Goal: Check status: Check status

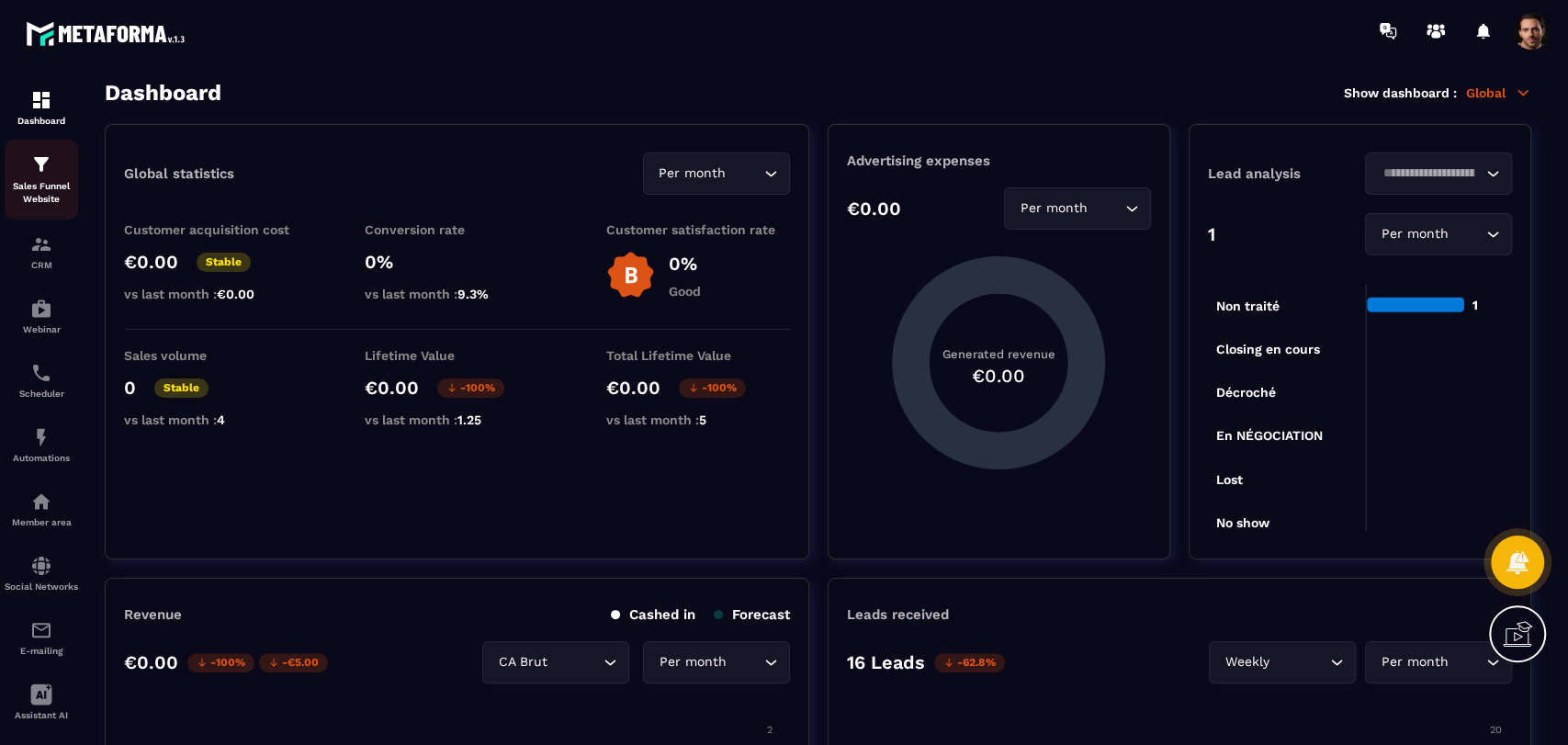
drag, startPoint x: 0, startPoint y: 0, endPoint x: 28, endPoint y: 188, distance: 190.1
click at [28, 188] on p "Sales Funnel Website" at bounding box center [41, 192] width 74 height 26
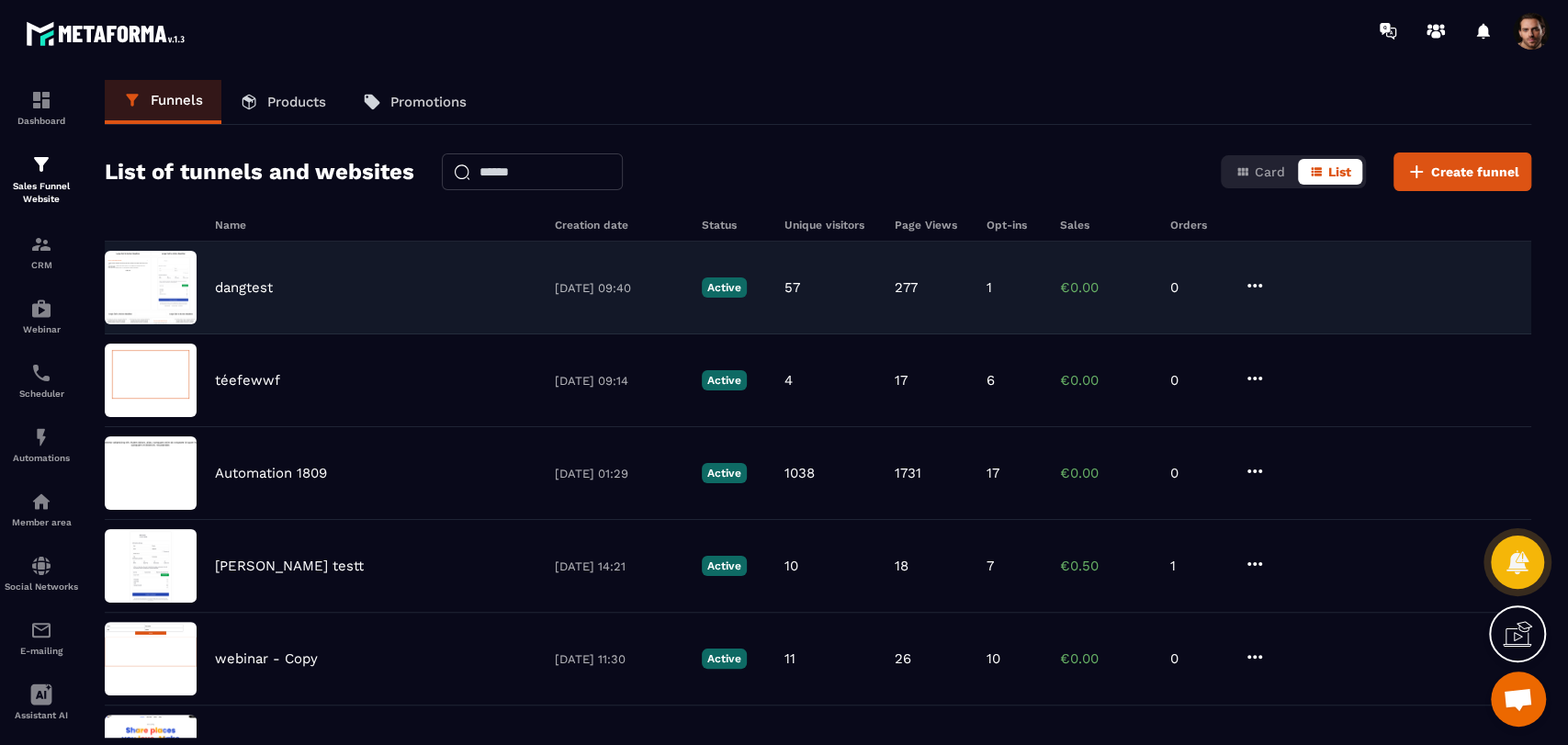
click at [1012, 299] on div "dangtest [DATE] 09:40 Active 57 277 1 €0.00 0" at bounding box center [817, 288] width 1426 height 93
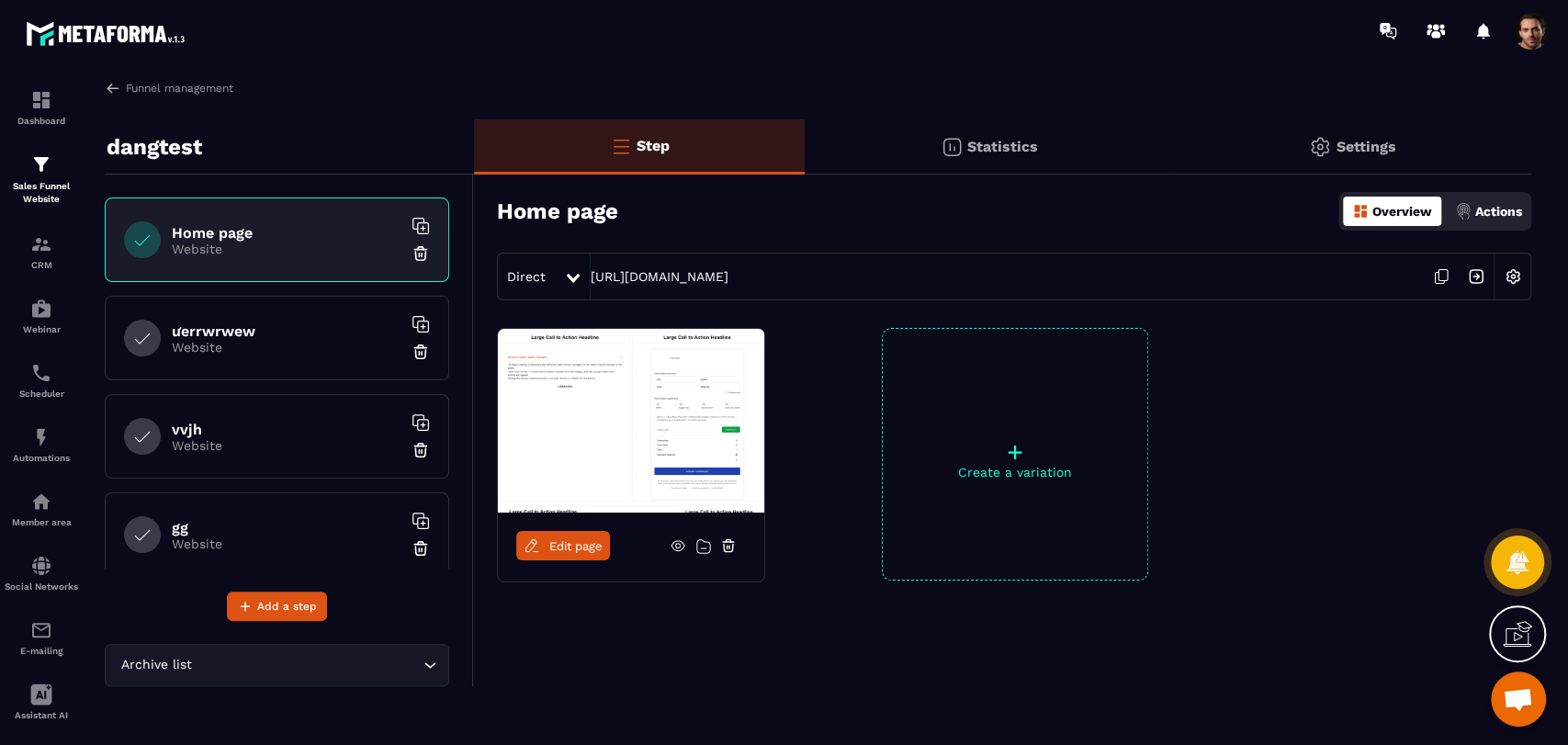
click at [991, 150] on p "Statistics" at bounding box center [1003, 146] width 71 height 17
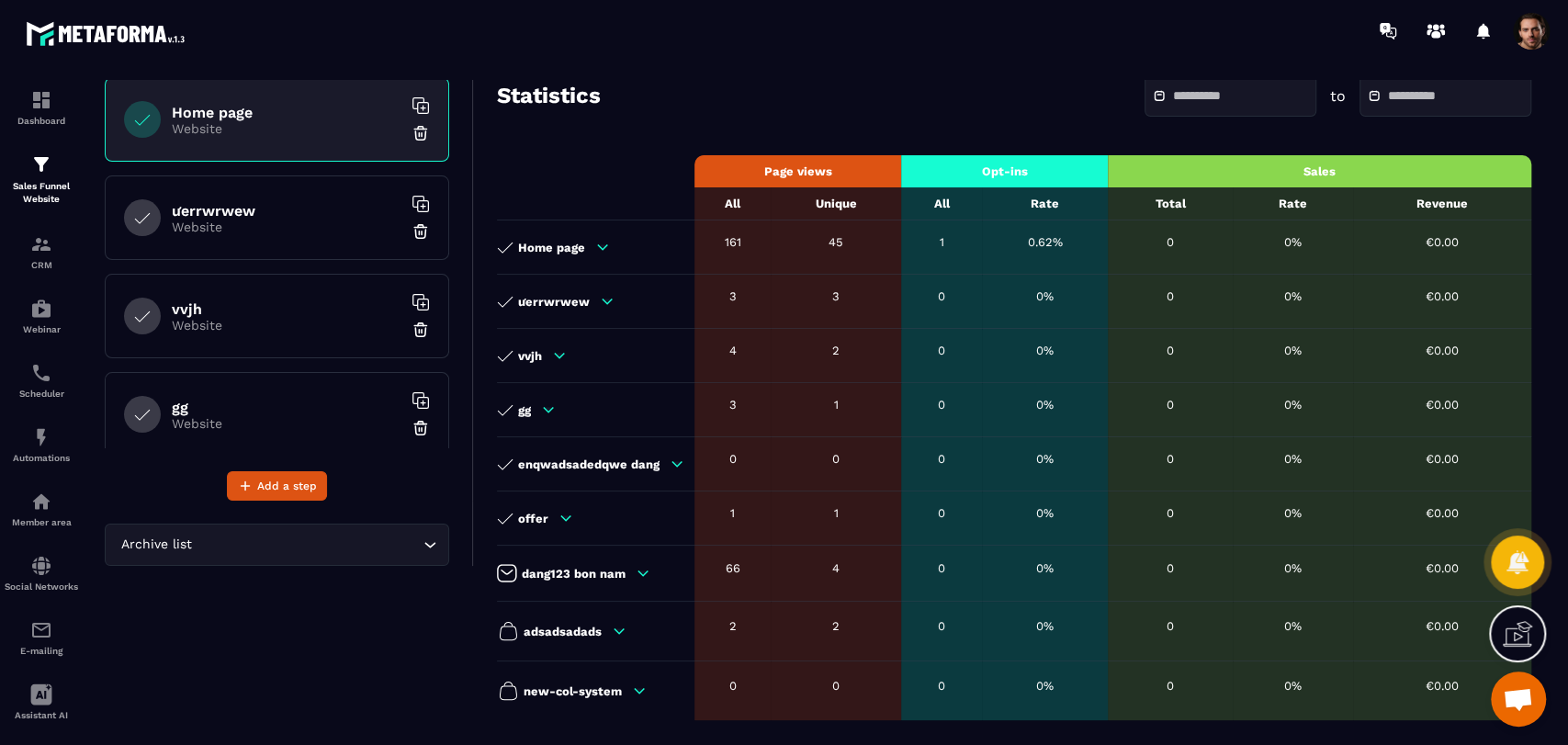
scroll to position [159, 0]
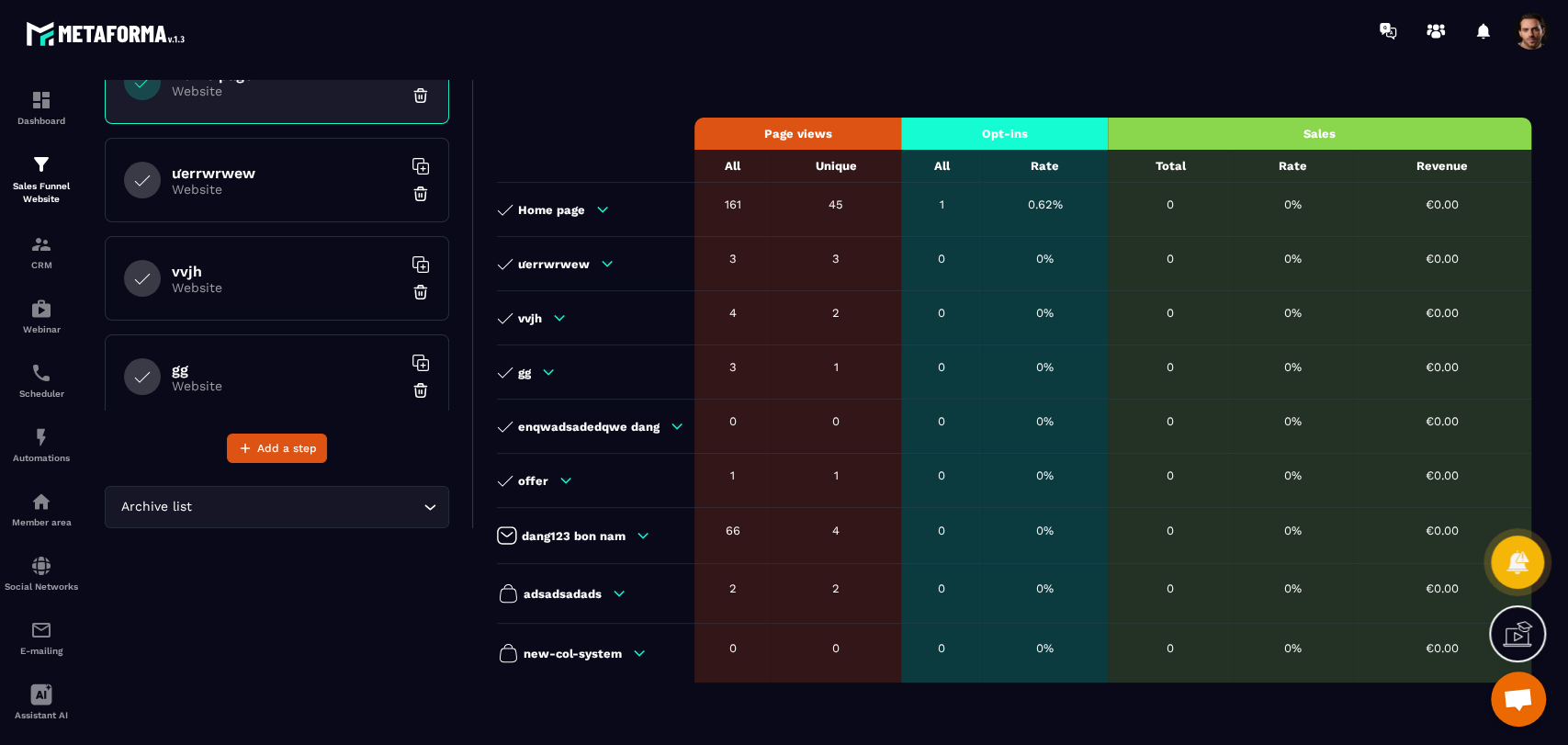
click at [674, 432] on icon at bounding box center [676, 426] width 16 height 16
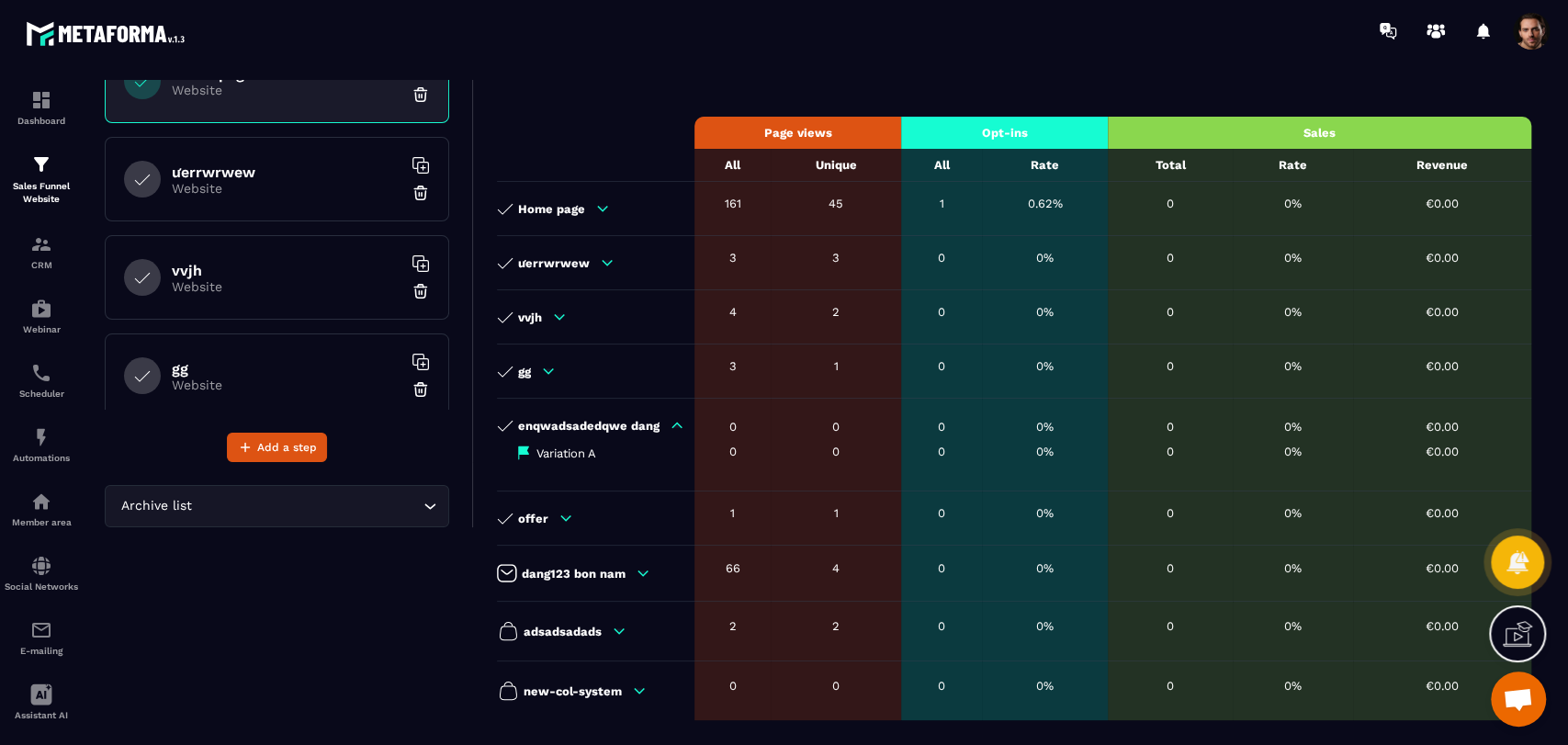
click at [674, 432] on icon at bounding box center [676, 425] width 16 height 16
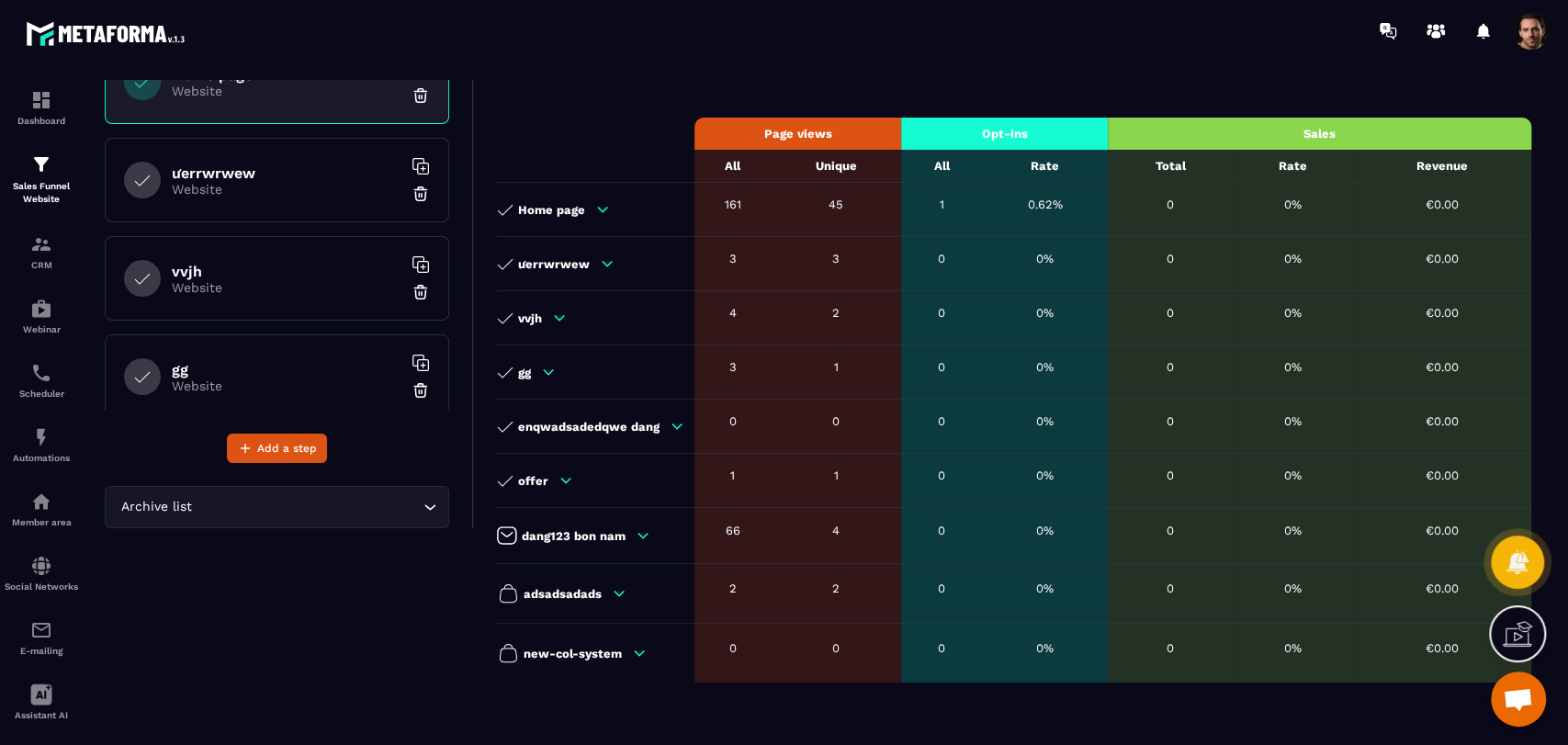
click at [674, 432] on icon at bounding box center [676, 426] width 16 height 16
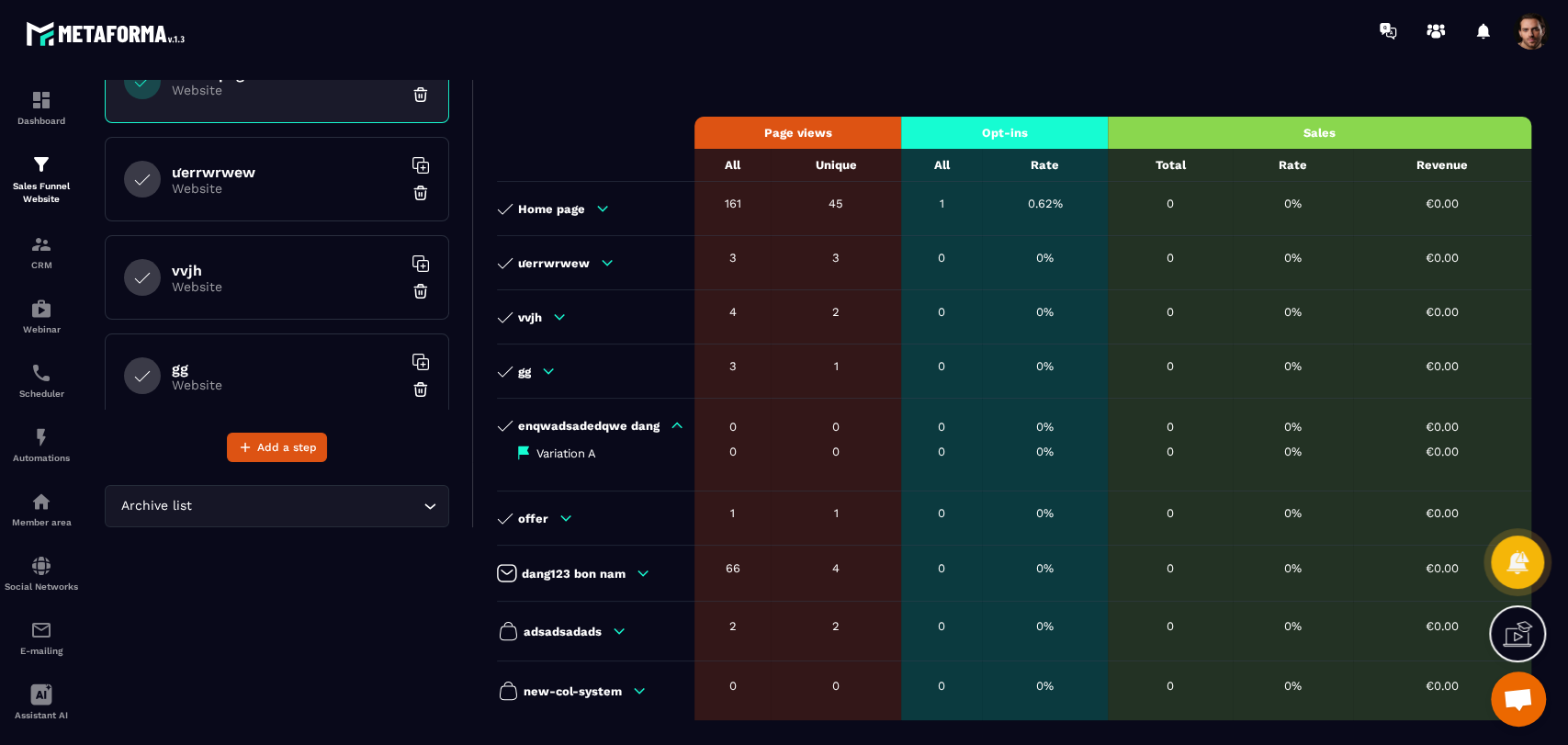
click at [674, 432] on icon at bounding box center [676, 425] width 16 height 16
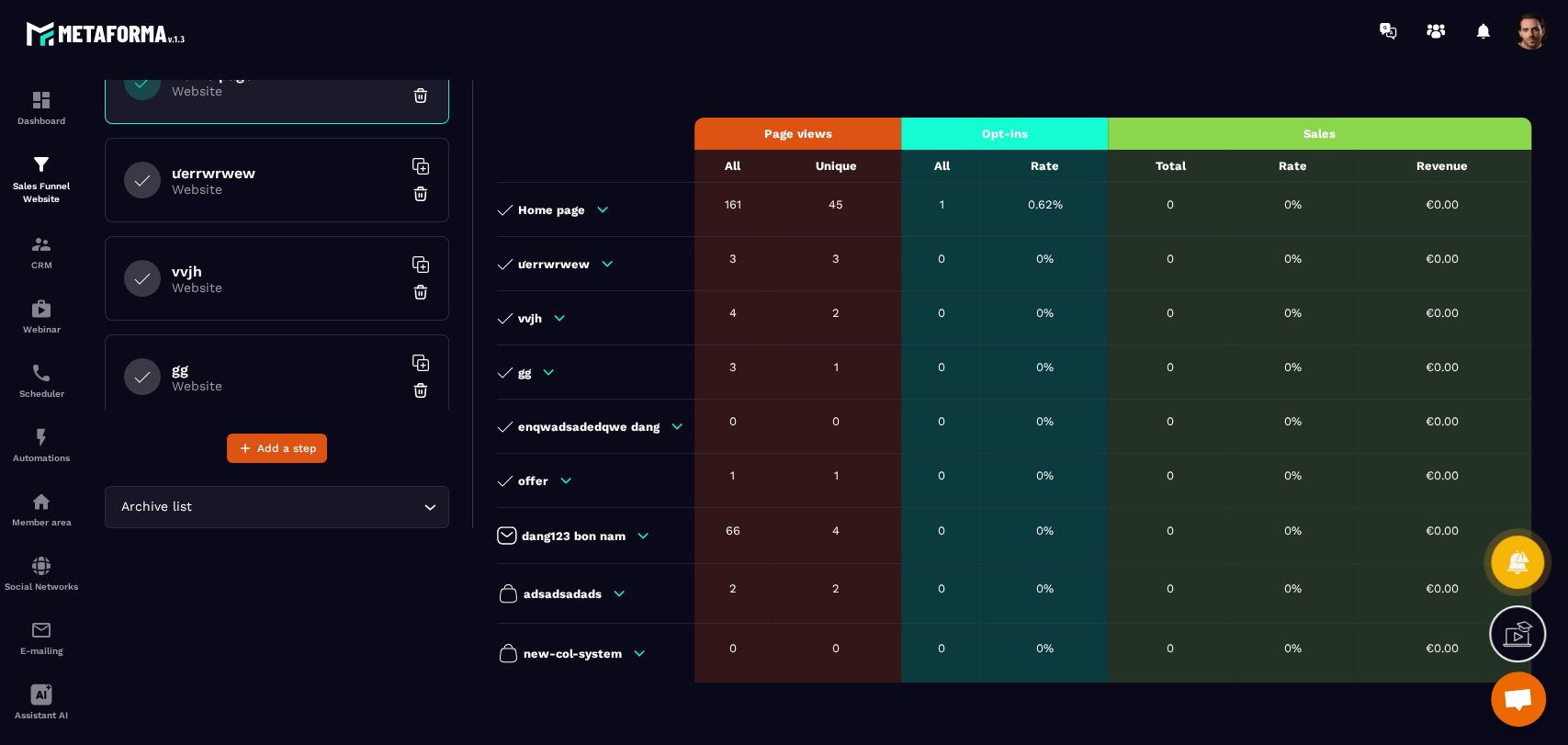
scroll to position [0, 0]
